Goal: Entertainment & Leisure: Consume media (video, audio)

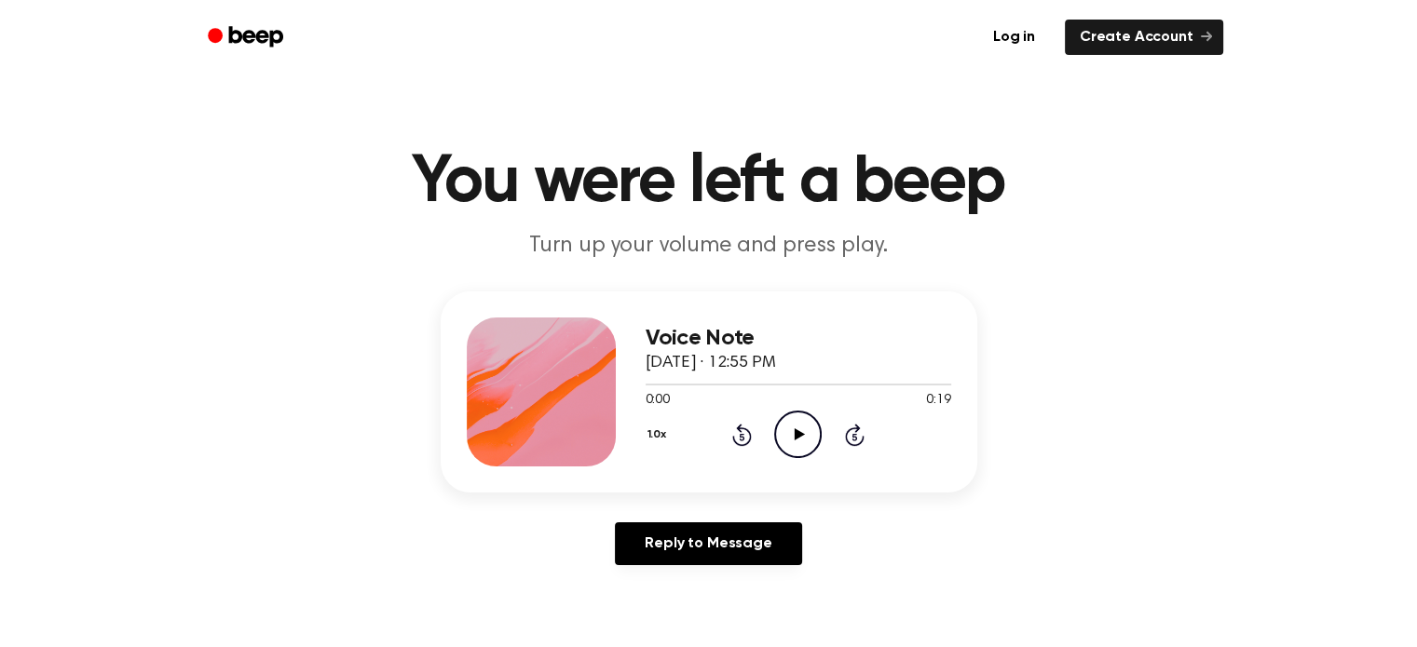
click at [803, 437] on icon "Play Audio" at bounding box center [798, 435] width 48 height 48
click at [818, 442] on icon "Pause Audio" at bounding box center [798, 435] width 48 height 48
drag, startPoint x: 835, startPoint y: 385, endPoint x: 674, endPoint y: 389, distance: 160.3
click at [674, 389] on div at bounding box center [799, 383] width 306 height 15
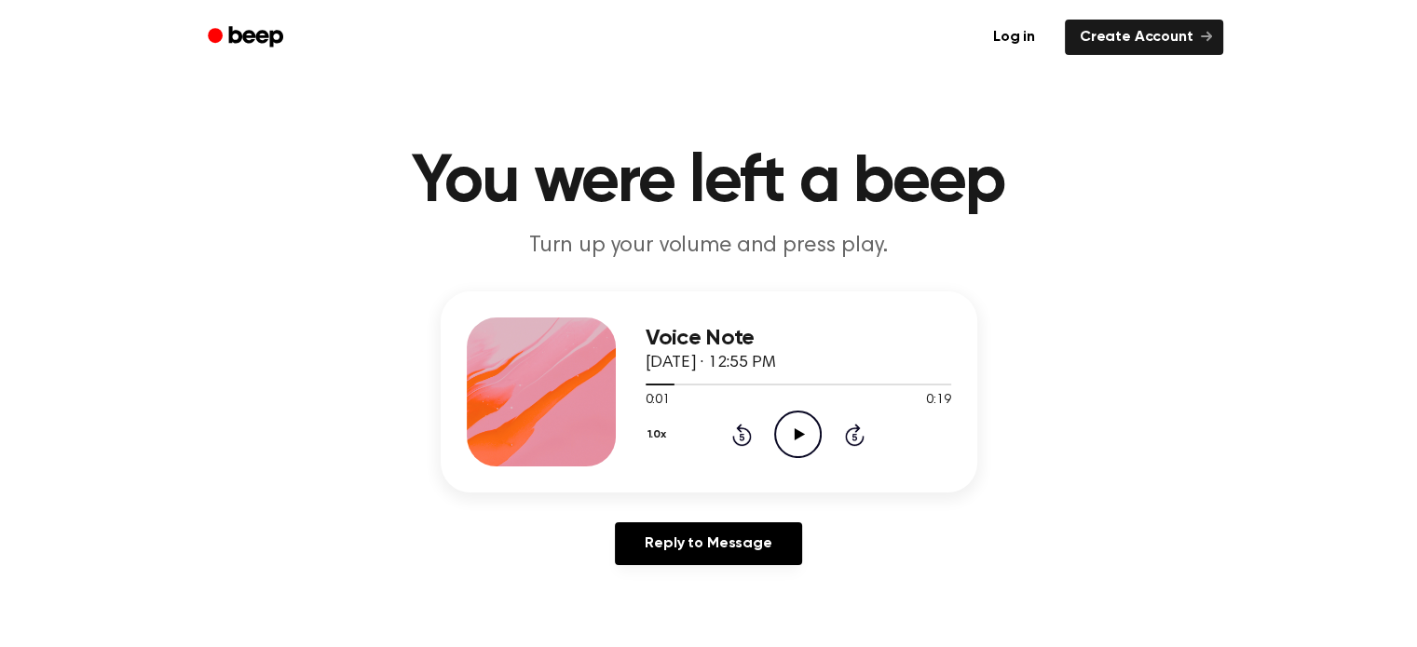
drag, startPoint x: 655, startPoint y: 384, endPoint x: 635, endPoint y: 380, distance: 19.9
click at [635, 380] on div "Voice Note [DATE] · 12:55 PM 0:01 0:19 Your browser does not support the [objec…" at bounding box center [709, 392] width 537 height 201
click at [660, 387] on span at bounding box center [667, 384] width 15 height 15
click at [660, 387] on div at bounding box center [799, 383] width 306 height 15
click at [787, 431] on icon "Play Audio" at bounding box center [798, 435] width 48 height 48
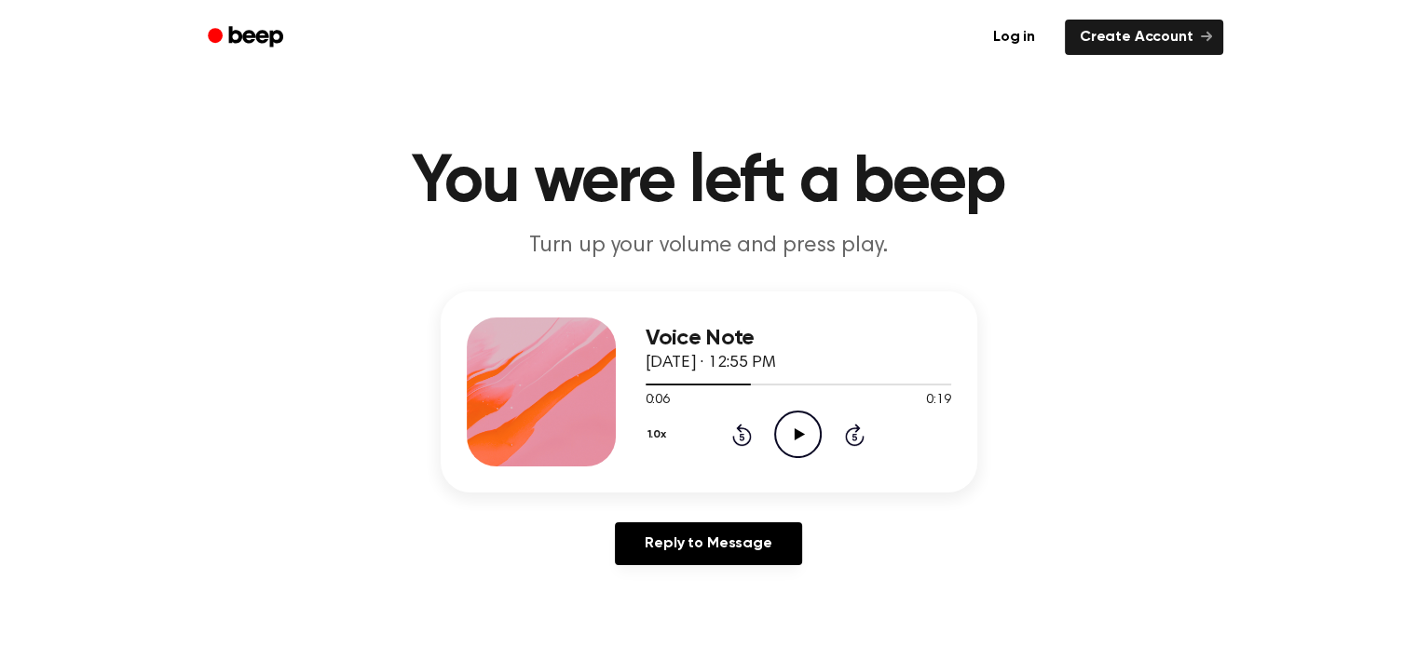
click at [787, 431] on icon "Play Audio" at bounding box center [798, 435] width 48 height 48
click at [797, 443] on icon "Play Audio" at bounding box center [798, 435] width 48 height 48
